Goal: Task Accomplishment & Management: Complete application form

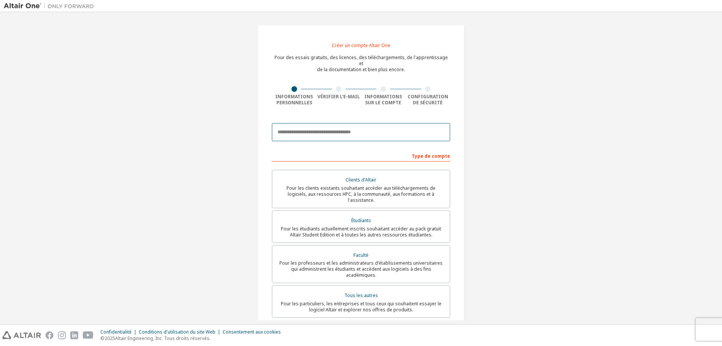
click at [301, 124] on input "email" at bounding box center [361, 132] width 178 height 18
type input "**********"
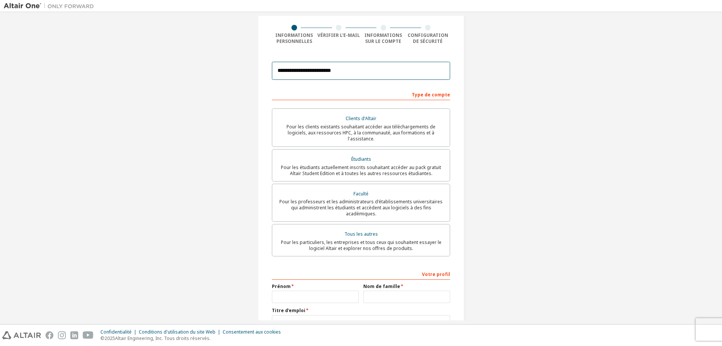
scroll to position [102, 0]
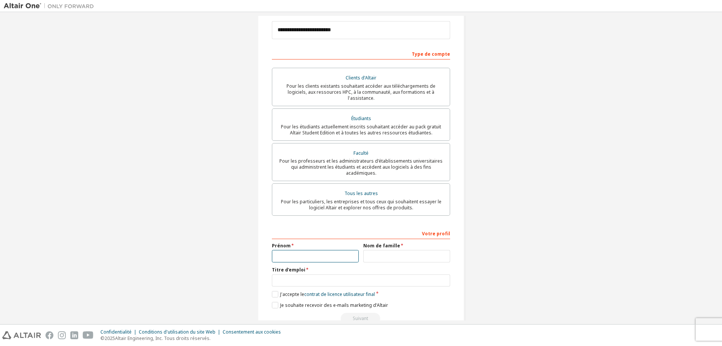
click at [314, 250] on input "text" at bounding box center [315, 256] width 87 height 12
type input "********"
click at [395, 250] on input "text" at bounding box center [406, 256] width 87 height 12
type input "*******"
click at [316, 274] on input "text" at bounding box center [361, 280] width 178 height 12
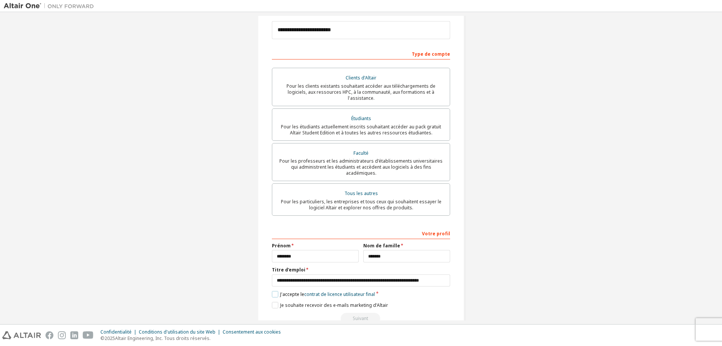
click at [273, 291] on label "J'accepte le contrat de licence utilisateur final" at bounding box center [323, 294] width 103 height 6
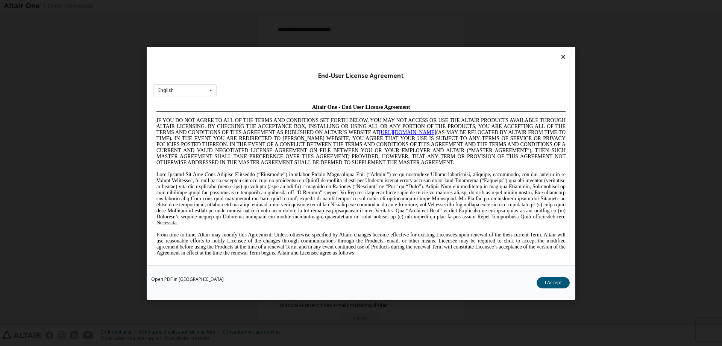
scroll to position [0, 0]
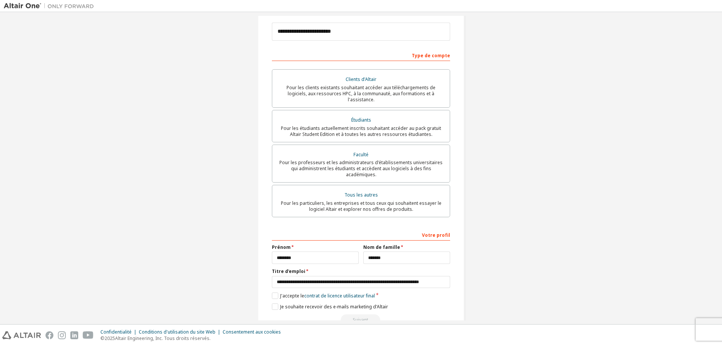
scroll to position [102, 0]
click at [285, 274] on input "**********" at bounding box center [361, 280] width 178 height 12
type input "**********"
click at [326, 291] on font "contrat de licence utilisateur final" at bounding box center [339, 294] width 71 height 6
click at [274, 291] on label "J'accepte le contrat de licence utilisateur final" at bounding box center [323, 294] width 103 height 6
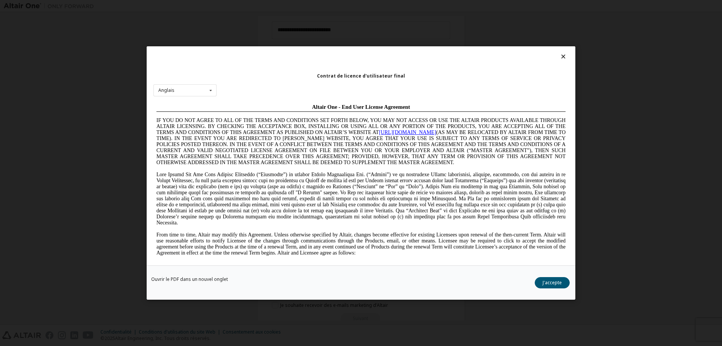
scroll to position [0, 0]
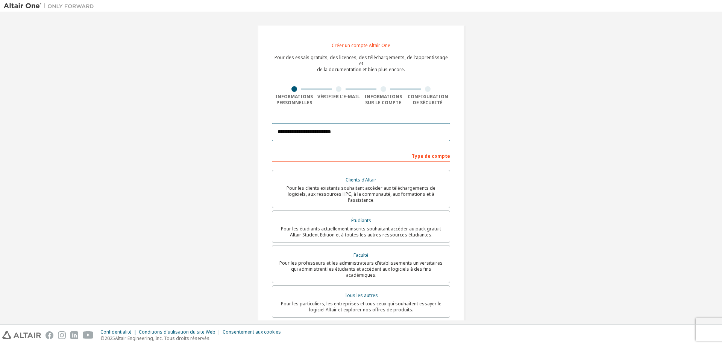
click at [357, 127] on input "**********" at bounding box center [361, 132] width 178 height 18
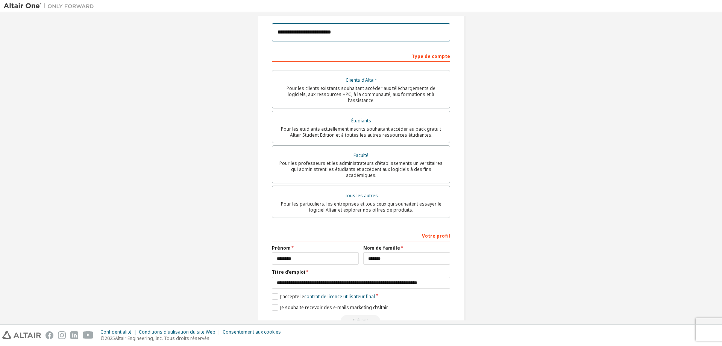
scroll to position [102, 0]
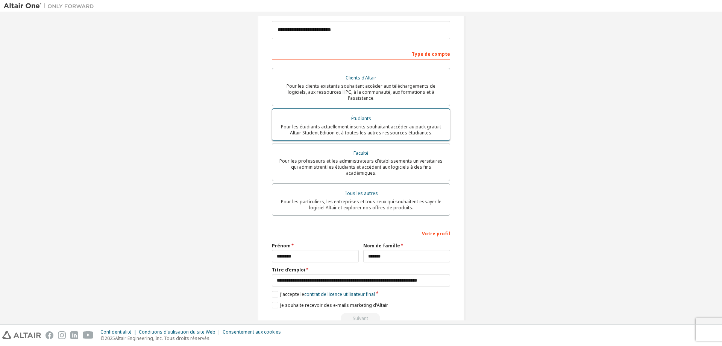
click at [359, 123] on font "Pour les étudiants actuellement inscrits souhaitant accéder au pack gratuit Alt…" at bounding box center [361, 129] width 160 height 12
click at [347, 291] on font "contrat de licence utilisateur final" at bounding box center [339, 294] width 71 height 6
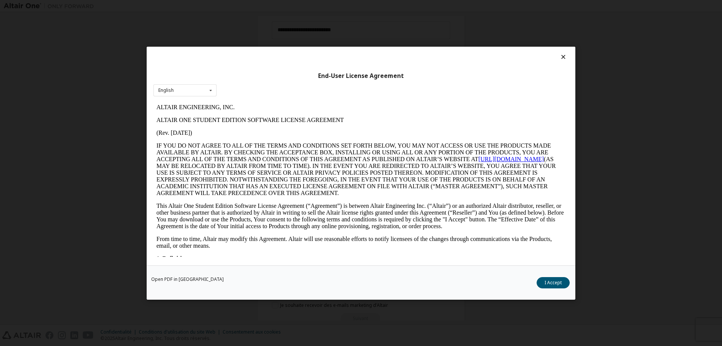
scroll to position [0, 0]
click at [547, 285] on font "J'accepte" at bounding box center [552, 282] width 19 height 6
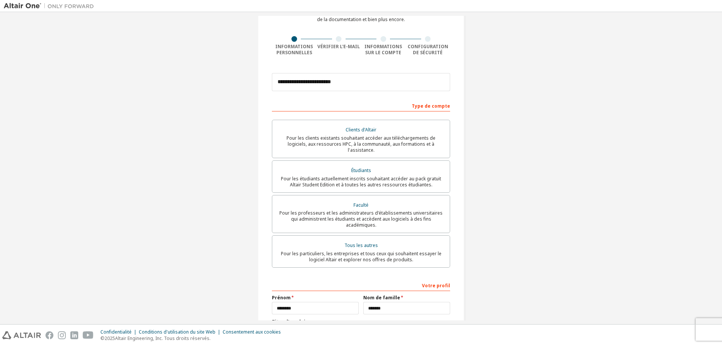
scroll to position [102, 0]
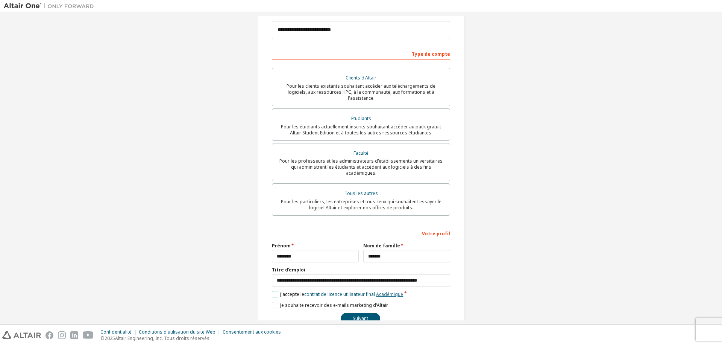
click at [388, 291] on font "Académique" at bounding box center [389, 294] width 27 height 6
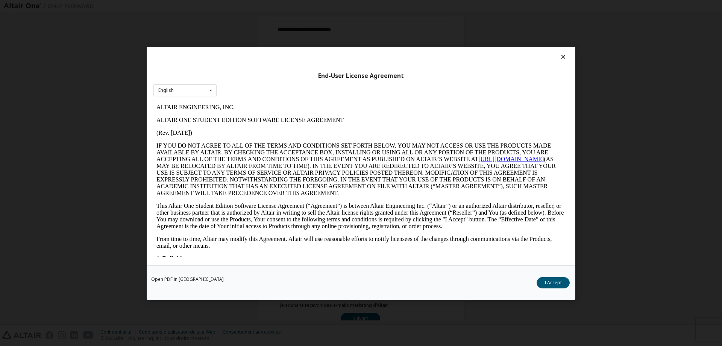
scroll to position [0, 0]
click at [548, 281] on font "J'accepte" at bounding box center [552, 282] width 19 height 6
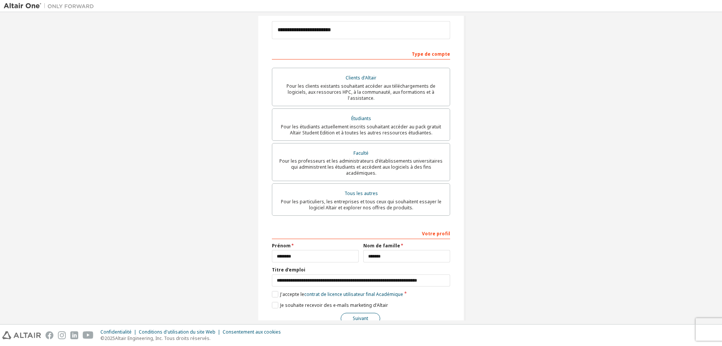
click at [361, 315] on font "Suivant" at bounding box center [360, 318] width 15 height 6
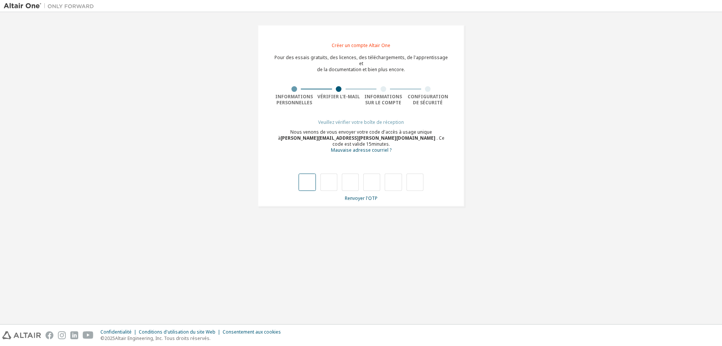
type input "*"
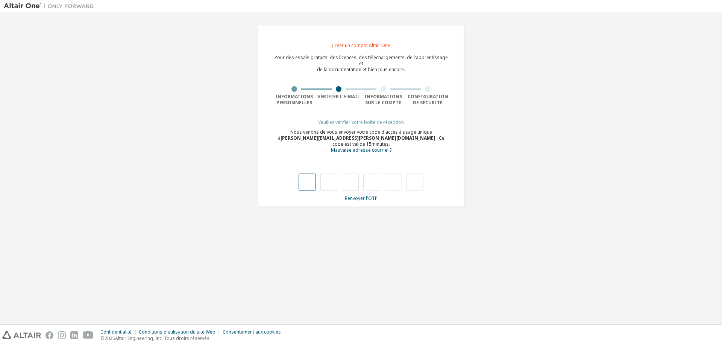
type input "*"
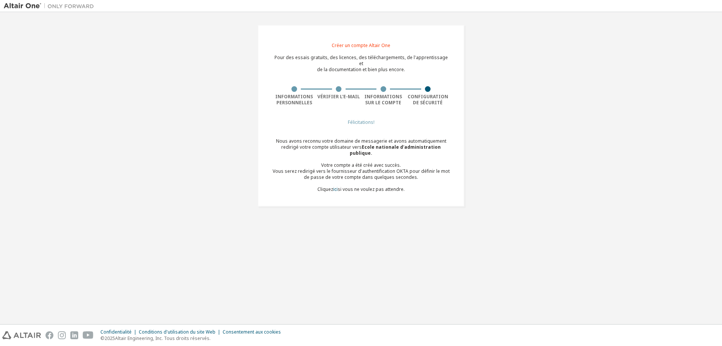
drag, startPoint x: 323, startPoint y: 153, endPoint x: 468, endPoint y: 176, distance: 146.2
click at [468, 176] on div "Créer un compte Altair One Pour des essais gratuits, des licences, des téléchar…" at bounding box center [361, 116] width 225 height 200
click at [419, 205] on div "Créer un compte Altair One Pour des essais gratuits, des licences, des téléchar…" at bounding box center [361, 168] width 715 height 304
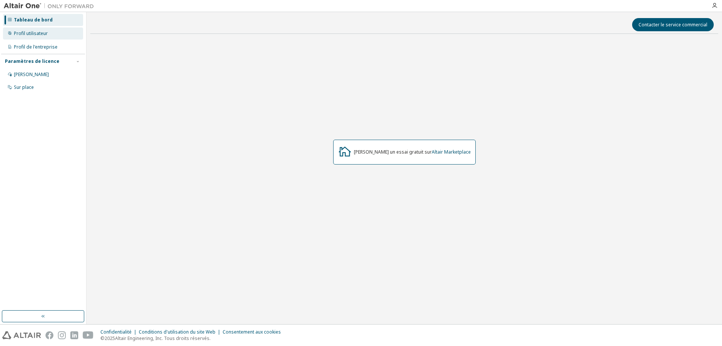
click at [33, 32] on font "Profil utilisateur" at bounding box center [31, 33] width 34 height 6
